Goal: Task Accomplishment & Management: Manage account settings

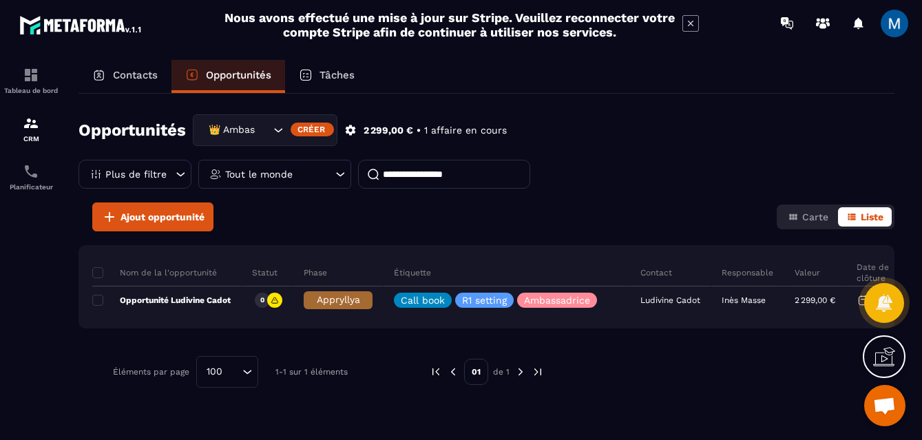
click at [275, 136] on icon "Search for option" at bounding box center [278, 130] width 14 height 14
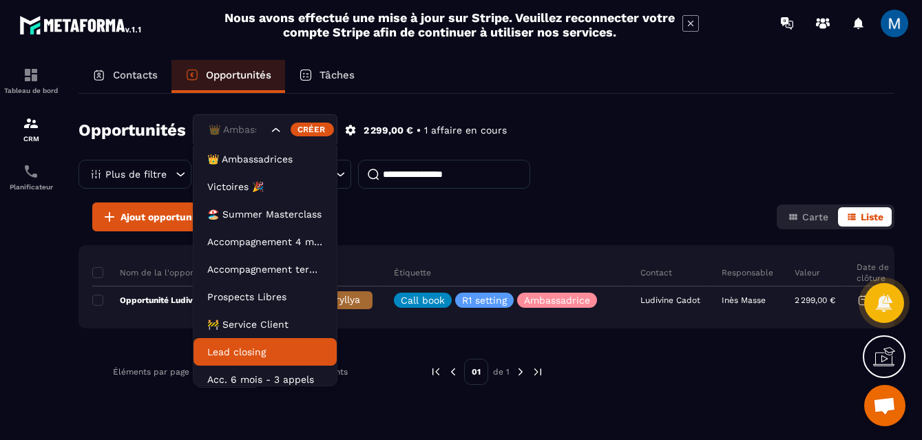
click at [260, 344] on li "Lead closing" at bounding box center [265, 352] width 143 height 28
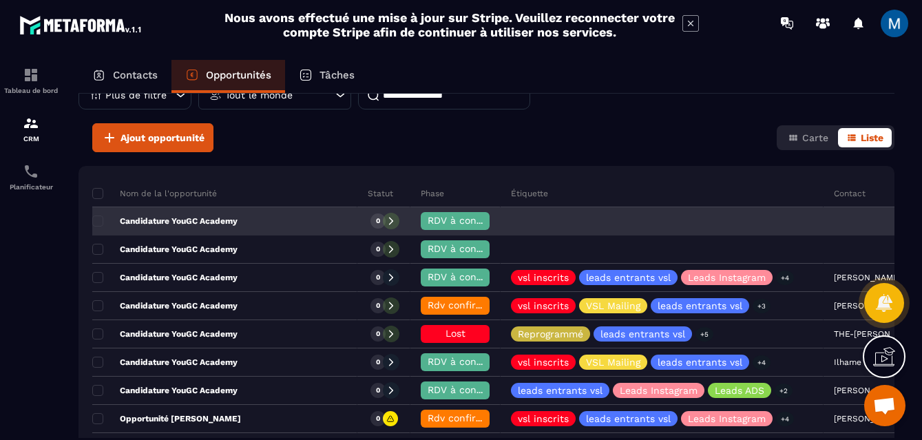
click at [253, 218] on div "Candidature YouGC Academy" at bounding box center [224, 222] width 265 height 28
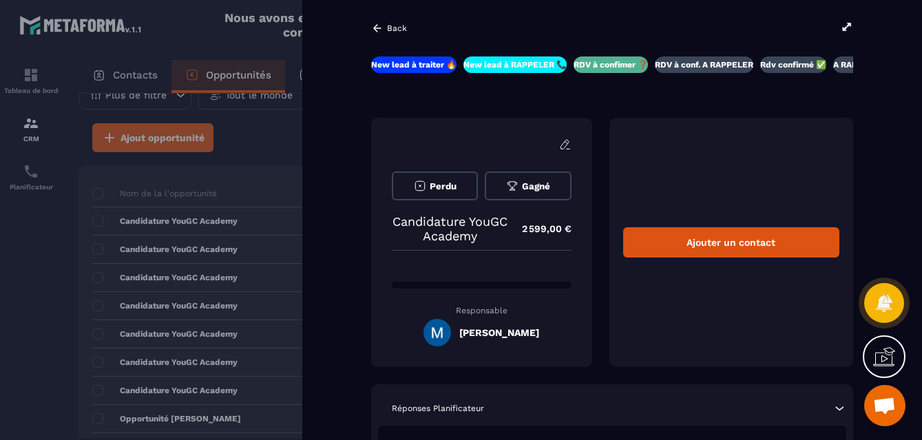
scroll to position [22, 0]
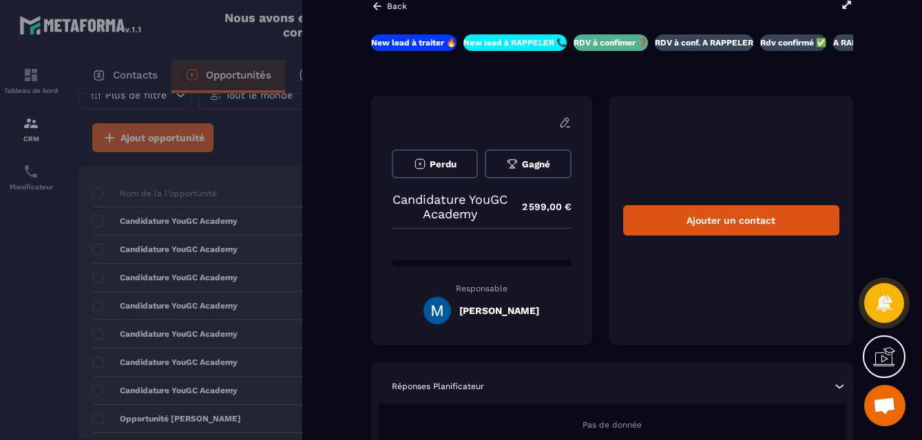
click at [846, 8] on icon at bounding box center [847, 5] width 8 height 8
click at [375, 6] on icon at bounding box center [377, 6] width 8 height 8
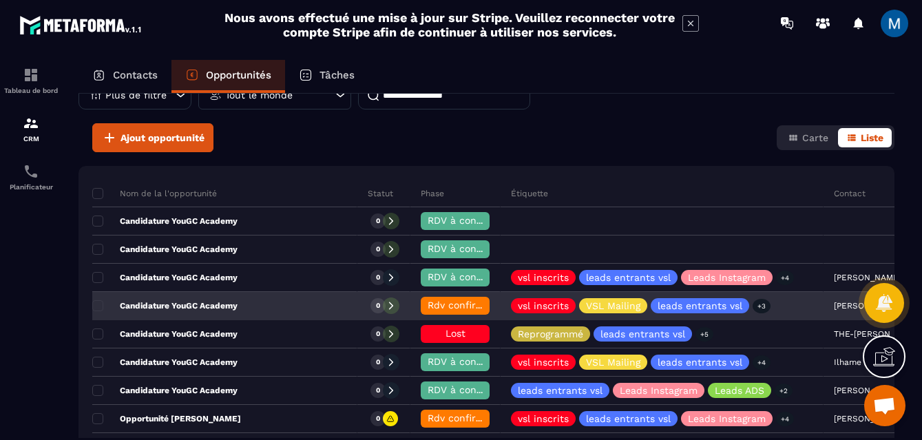
click at [256, 313] on div "Candidature YouGC Academy" at bounding box center [224, 307] width 265 height 28
